Goal: Task Accomplishment & Management: Use online tool/utility

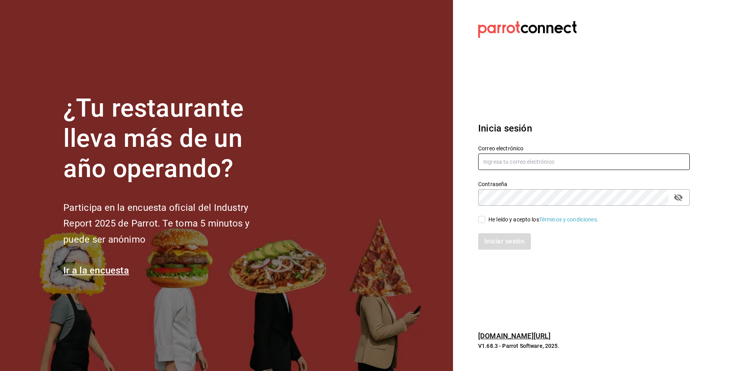
click at [586, 161] on input "text" at bounding box center [583, 162] width 211 height 17
type input "C"
click at [534, 162] on input "castronoyolarqgmailcom" at bounding box center [583, 162] width 211 height 17
click at [521, 162] on input "[DOMAIN_NAME]" at bounding box center [583, 162] width 211 height 17
type input "[EMAIL_ADDRESS][DOMAIN_NAME]"
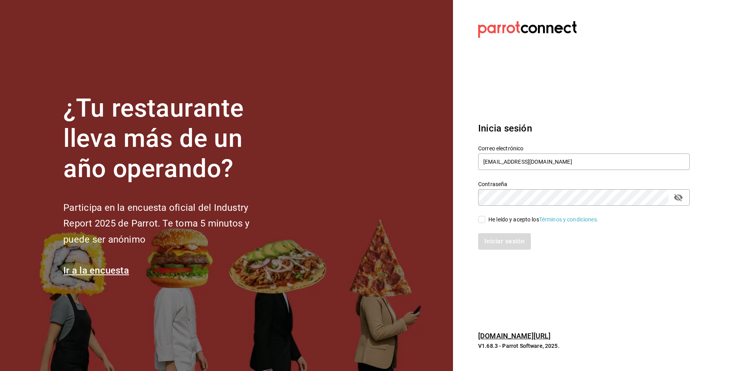
click at [483, 218] on input "He leído y acepto los Términos y condiciones." at bounding box center [481, 219] width 7 height 7
checkbox input "true"
click at [498, 237] on button "Iniciar sesión" at bounding box center [504, 241] width 53 height 17
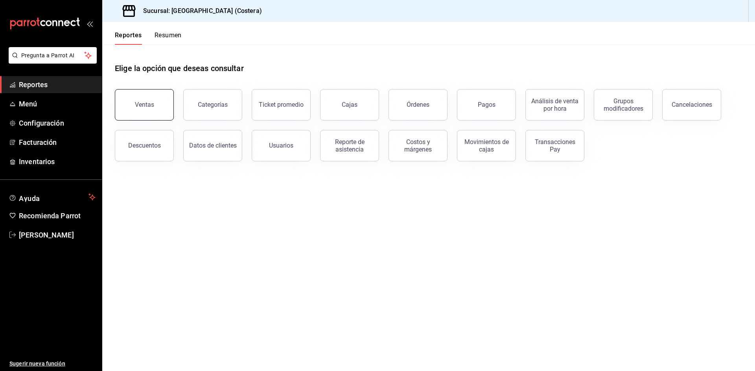
click at [148, 110] on button "Ventas" at bounding box center [144, 104] width 59 height 31
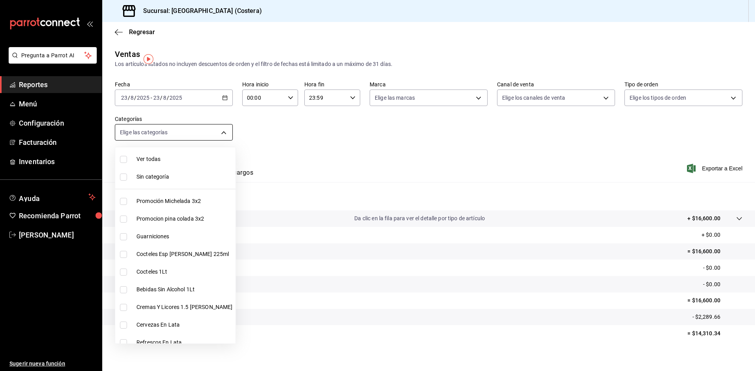
click at [210, 136] on body "Pregunta a Parrot AI Reportes Menú Configuración Facturación Inventarios Ayuda …" at bounding box center [377, 185] width 755 height 371
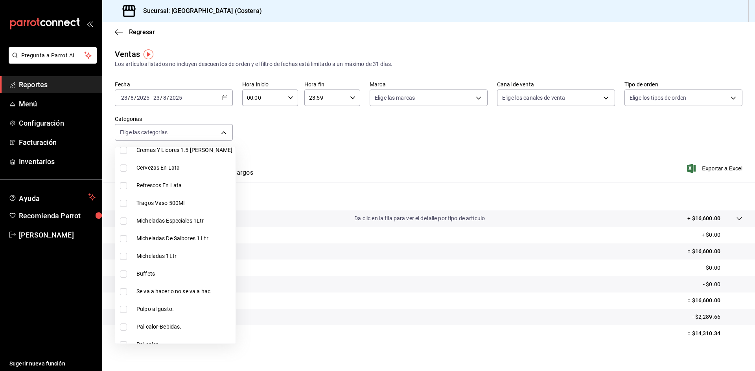
scroll to position [197, 0]
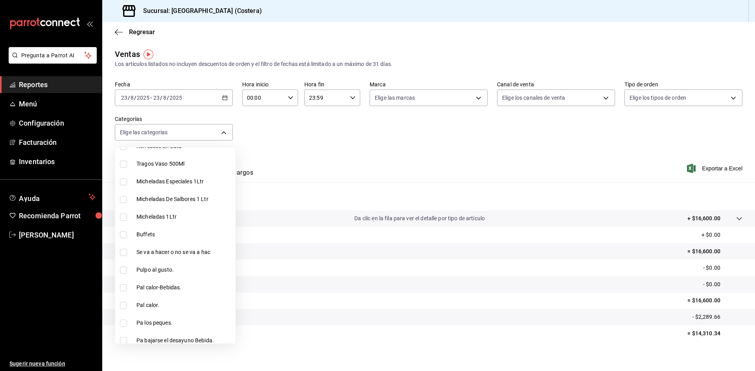
click at [122, 232] on input "checkbox" at bounding box center [123, 235] width 7 height 7
checkbox input "true"
type input "a6ccece2-b5e1-4d3d-ae72-43ec26be992e"
click at [365, 149] on div at bounding box center [377, 185] width 755 height 371
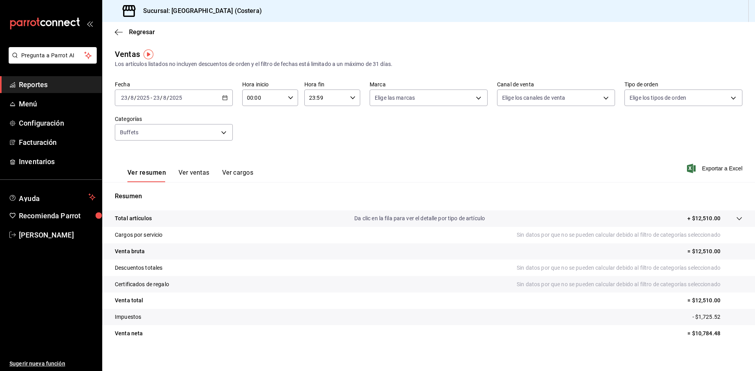
click at [196, 174] on button "Ver ventas" at bounding box center [193, 175] width 31 height 13
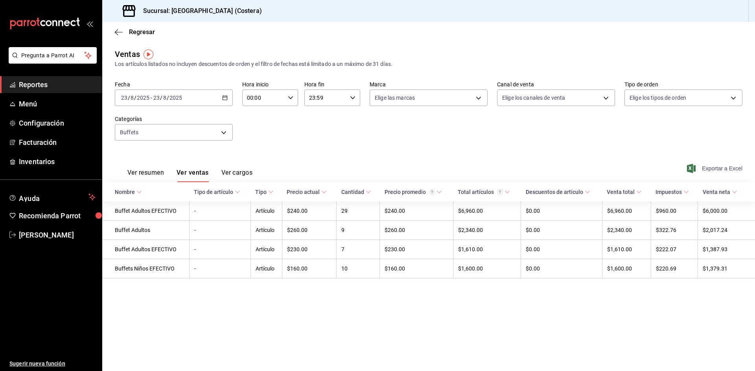
click at [733, 167] on span "Exportar a Excel" at bounding box center [715, 168] width 54 height 9
drag, startPoint x: 41, startPoint y: 237, endPoint x: 45, endPoint y: 233, distance: 5.6
click at [42, 237] on span "Rebeca Castro" at bounding box center [57, 235] width 77 height 11
